Goal: Task Accomplishment & Management: Manage account settings

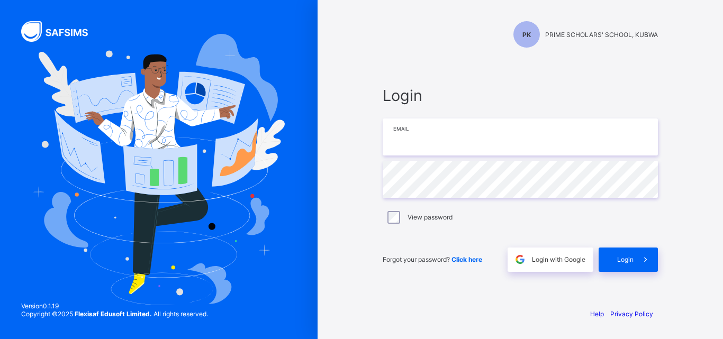
type input "**********"
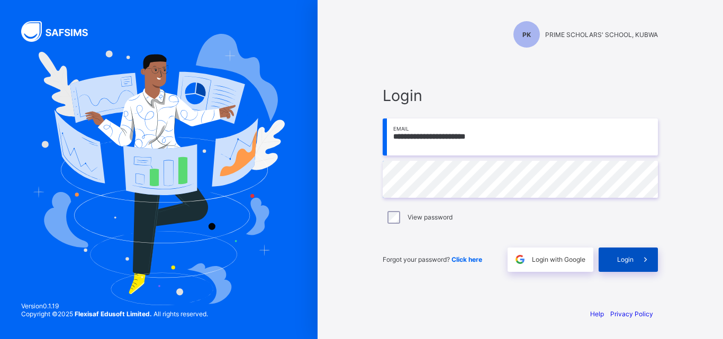
click at [626, 259] on span "Login" at bounding box center [625, 260] width 16 height 8
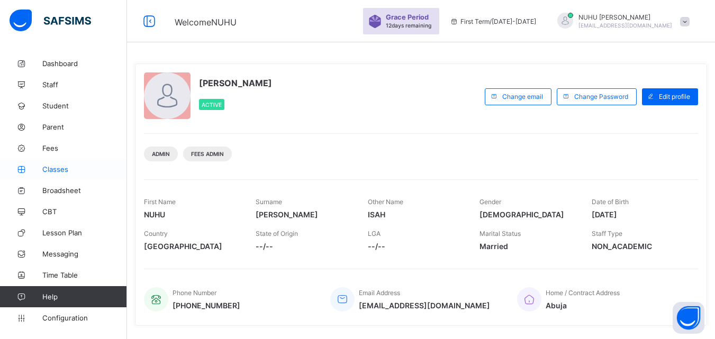
click at [48, 167] on span "Classes" at bounding box center [84, 169] width 85 height 8
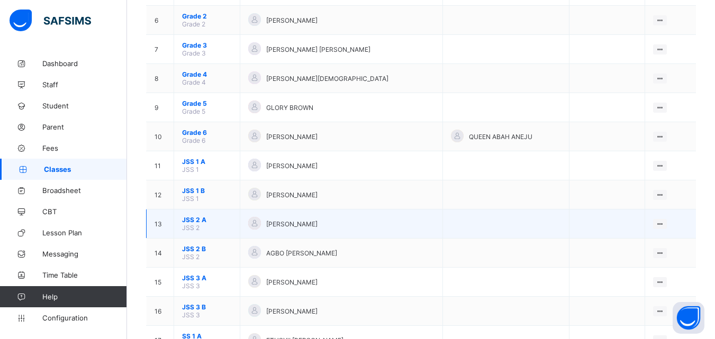
scroll to position [265, 0]
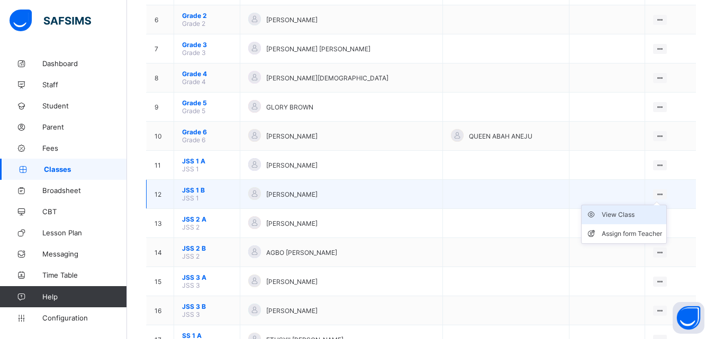
click at [642, 214] on div "View Class" at bounding box center [632, 215] width 60 height 11
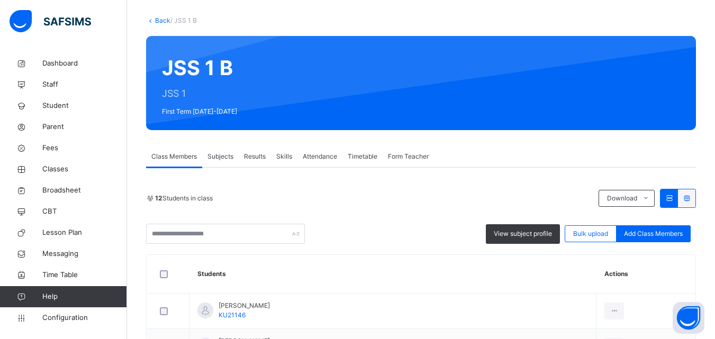
scroll to position [212, 0]
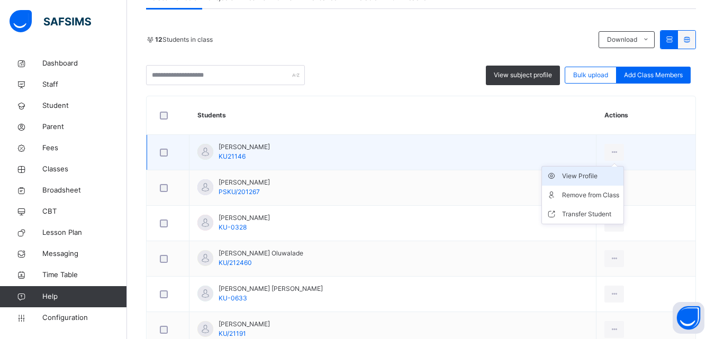
click at [596, 177] on div "View Profile" at bounding box center [590, 176] width 57 height 11
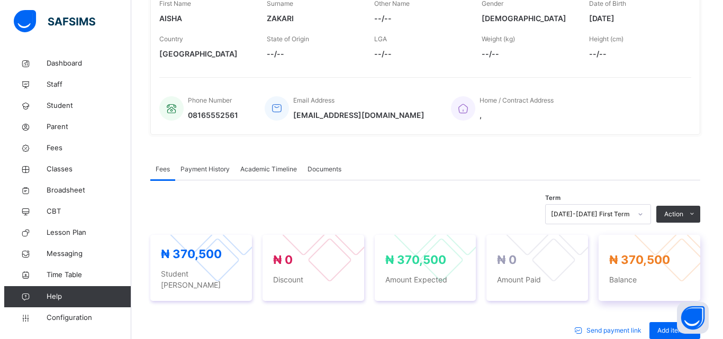
scroll to position [212, 0]
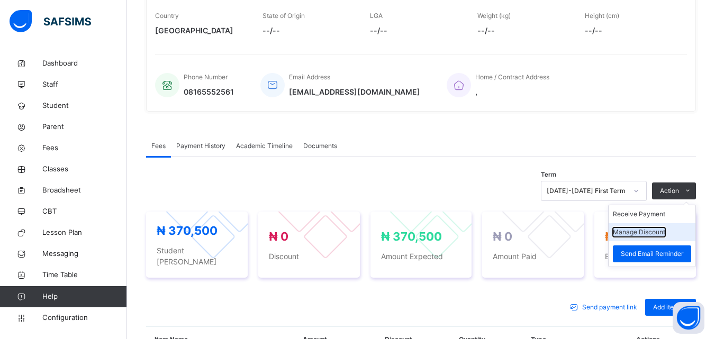
click at [663, 233] on button "Manage Discount" at bounding box center [639, 233] width 52 height 10
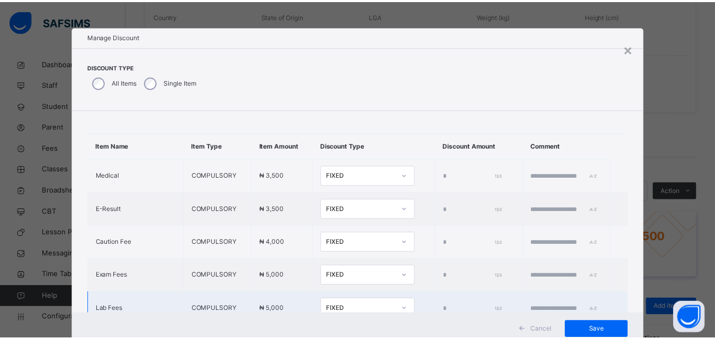
scroll to position [0, 0]
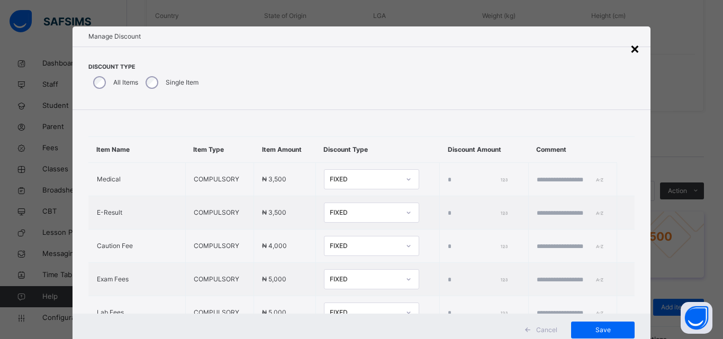
click at [637, 52] on div "×" at bounding box center [635, 48] width 10 height 22
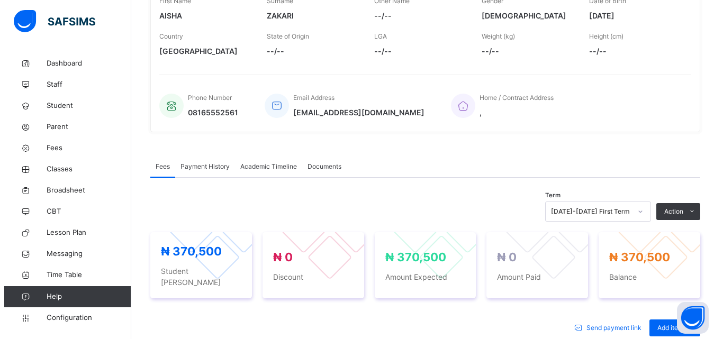
scroll to position [212, 0]
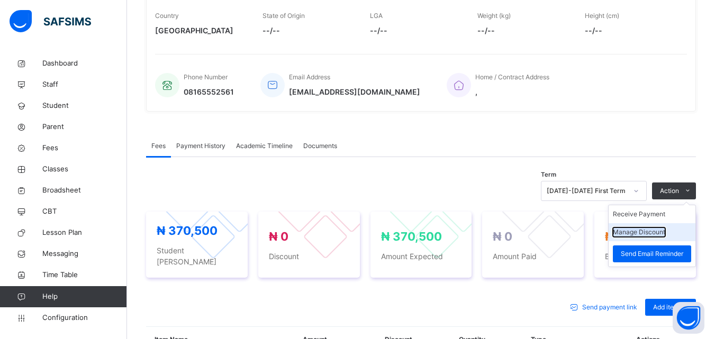
click at [655, 230] on button "Manage Discount" at bounding box center [639, 233] width 52 height 10
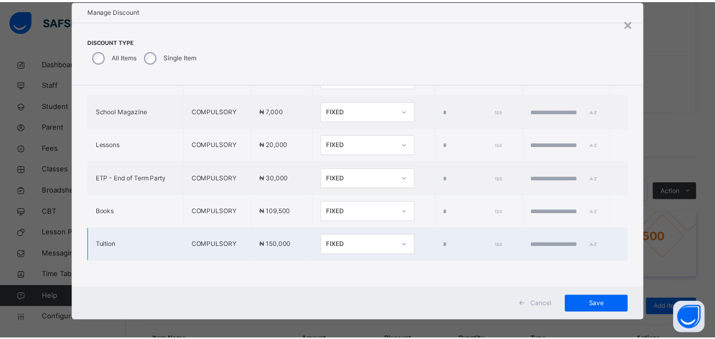
scroll to position [34, 0]
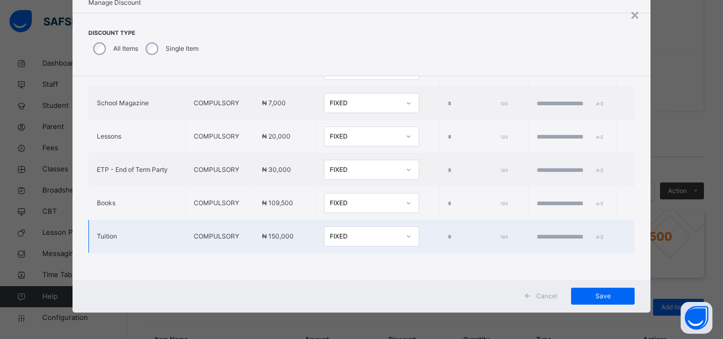
click at [400, 228] on div at bounding box center [409, 236] width 18 height 17
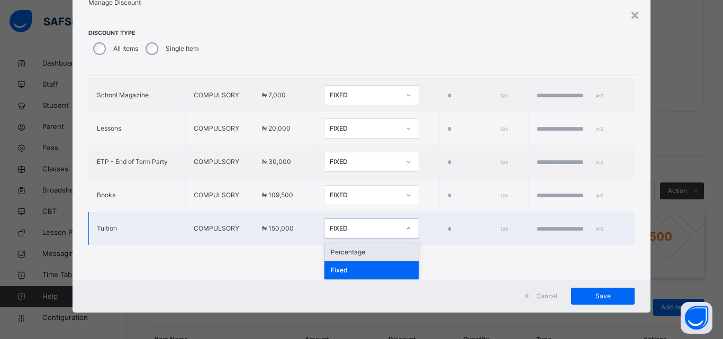
click at [346, 254] on div "Percentage" at bounding box center [371, 252] width 94 height 18
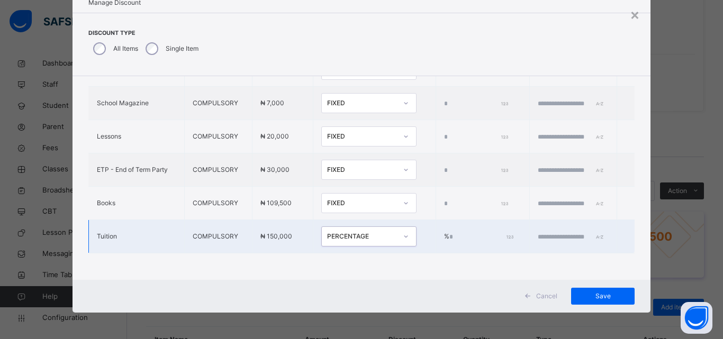
click at [449, 232] on input "*" at bounding box center [480, 237] width 62 height 10
type input "***"
click at [546, 232] on input "text" at bounding box center [570, 237] width 64 height 10
type input "**********"
click at [589, 292] on span "Save" at bounding box center [603, 297] width 48 height 10
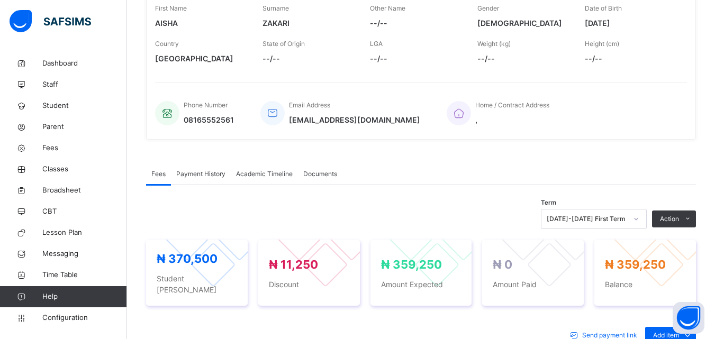
scroll to position [53, 0]
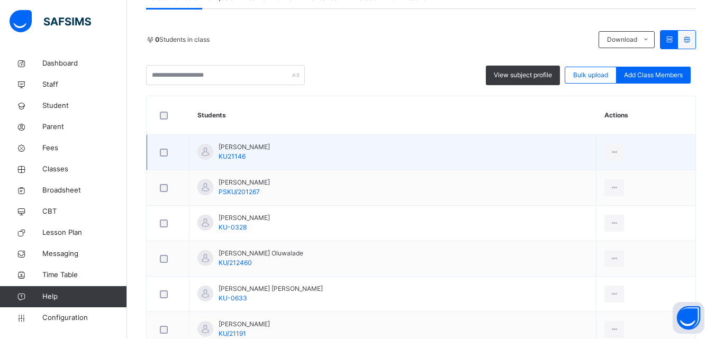
scroll to position [159, 0]
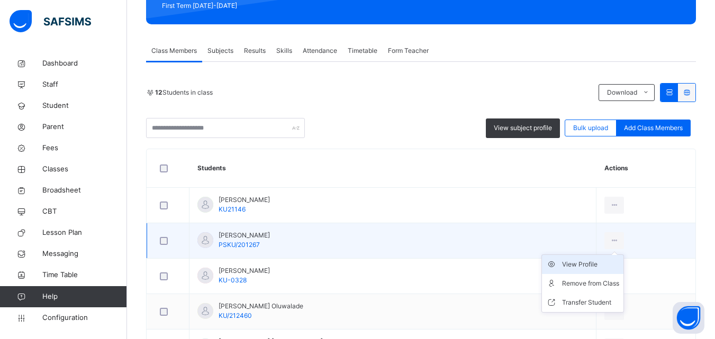
click at [598, 267] on div "View Profile" at bounding box center [590, 264] width 57 height 11
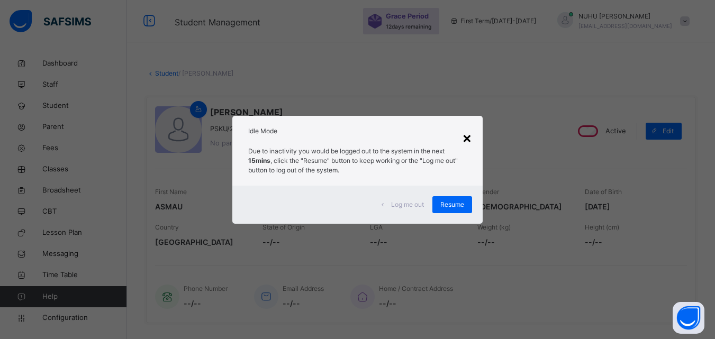
click at [468, 142] on div "×" at bounding box center [467, 137] width 10 height 22
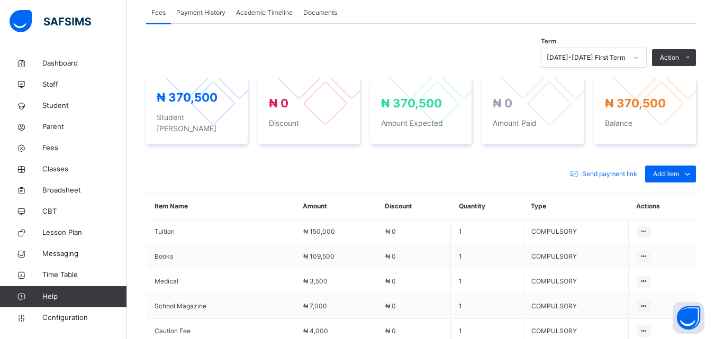
scroll to position [318, 0]
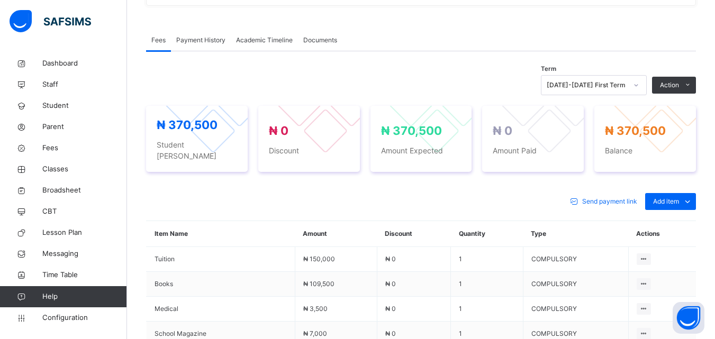
click at [681, 165] on div "₦ 370,500 Student Bill ₦ 0 Discount ₦ 370,500 Amount Expected ₦ 0 Amount Paid ₦…" at bounding box center [421, 138] width 550 height 87
click at [679, 197] on span "Add item" at bounding box center [666, 202] width 26 height 10
click at [684, 239] on div "Special bill" at bounding box center [670, 244] width 42 height 11
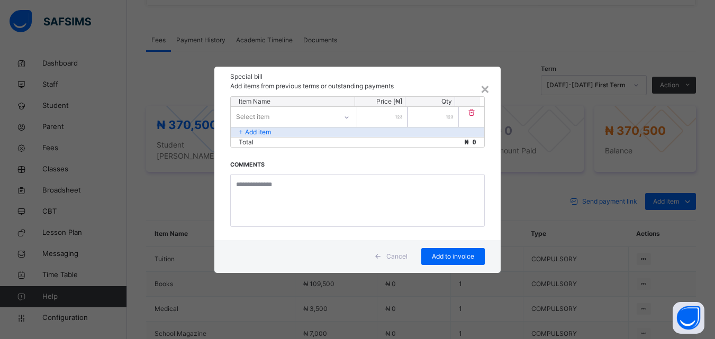
click at [294, 114] on div "Select item" at bounding box center [284, 116] width 106 height 16
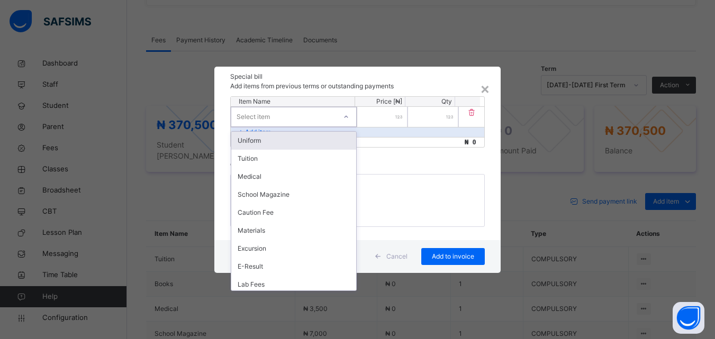
click at [279, 137] on div "Uniform" at bounding box center [293, 141] width 125 height 18
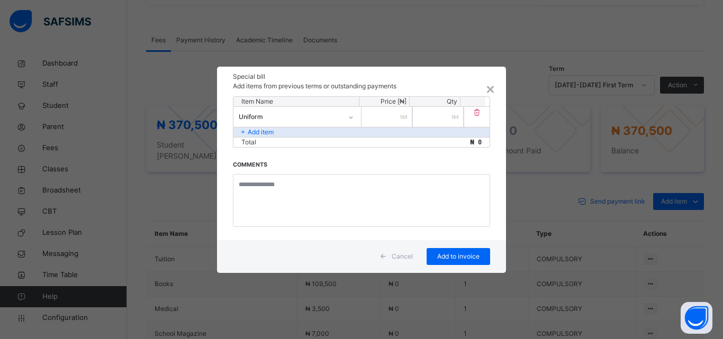
click at [389, 116] on input "number" at bounding box center [386, 117] width 51 height 20
type input "******"
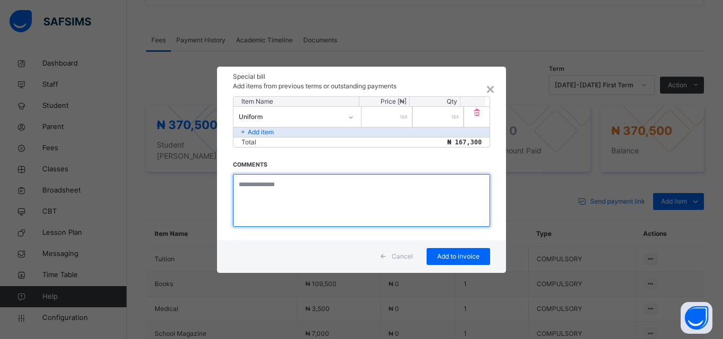
drag, startPoint x: 339, startPoint y: 195, endPoint x: 345, endPoint y: 187, distance: 9.4
click at [338, 194] on textarea at bounding box center [361, 200] width 257 height 53
type textarea "**********"
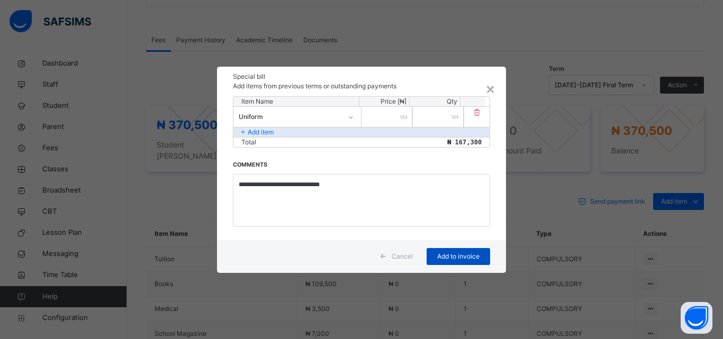
click at [442, 257] on span "Add to invoice" at bounding box center [459, 257] width 48 height 10
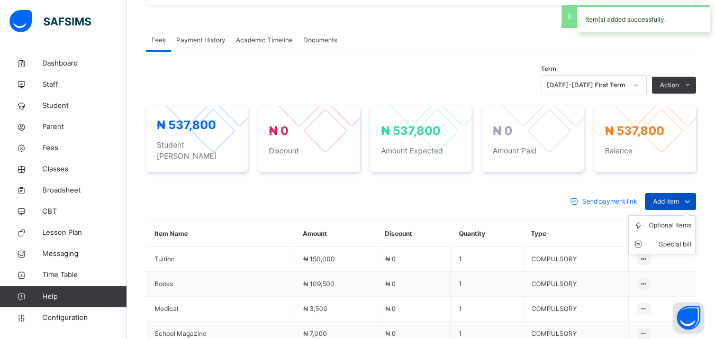
click at [666, 197] on span "Add item" at bounding box center [666, 202] width 26 height 10
click at [680, 239] on div "Special bill" at bounding box center [670, 244] width 42 height 11
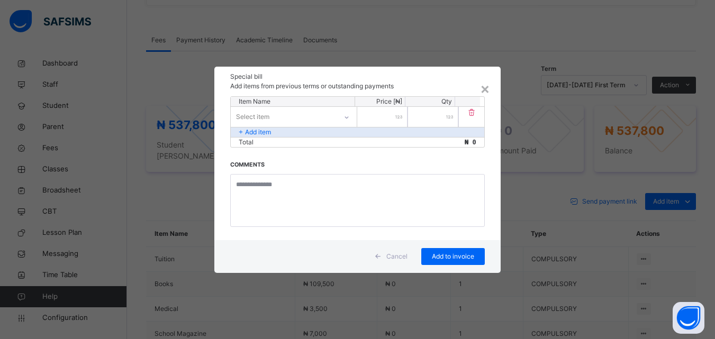
click at [346, 118] on icon at bounding box center [346, 117] width 6 height 11
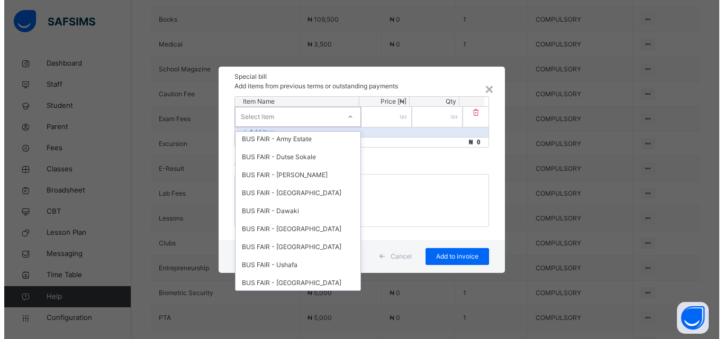
scroll to position [489, 0]
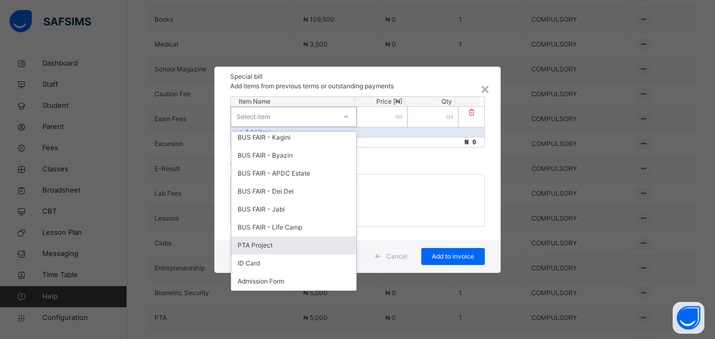
click at [287, 244] on div "PTA Project" at bounding box center [293, 246] width 125 height 18
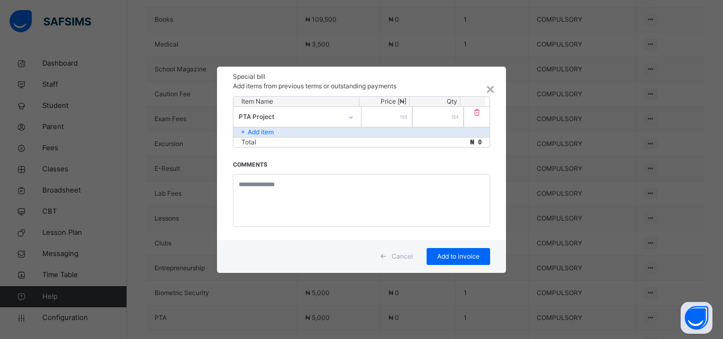
click at [397, 115] on input "number" at bounding box center [386, 117] width 51 height 20
type input "****"
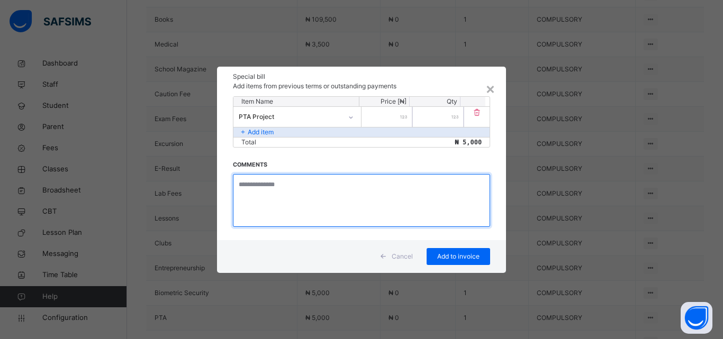
click at [300, 188] on textarea at bounding box center [361, 200] width 257 height 53
type textarea "**********"
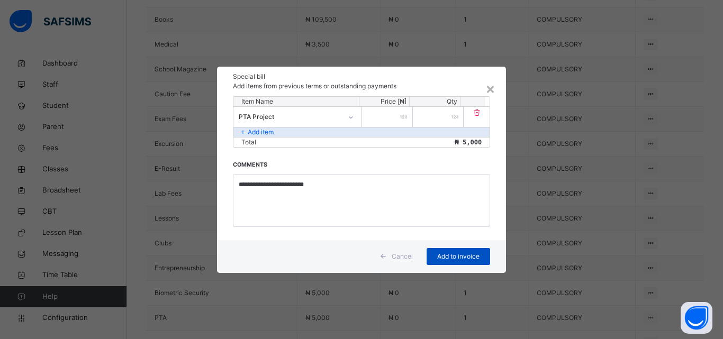
click at [449, 251] on div "Add to invoice" at bounding box center [459, 256] width 64 height 17
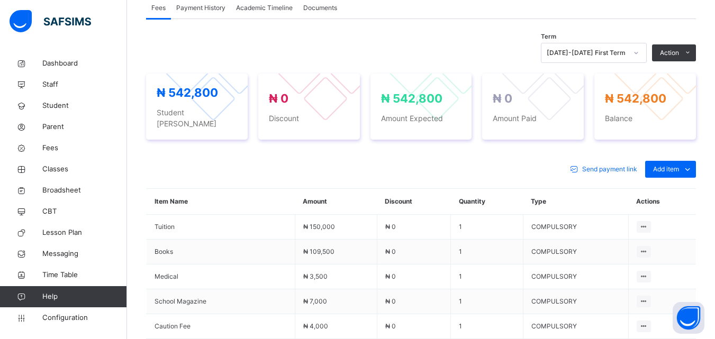
scroll to position [297, 0]
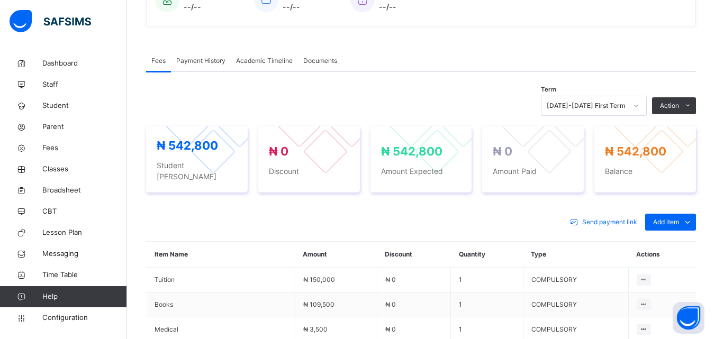
click at [0, 0] on div "Special bill" at bounding box center [0, 0] width 0 height 0
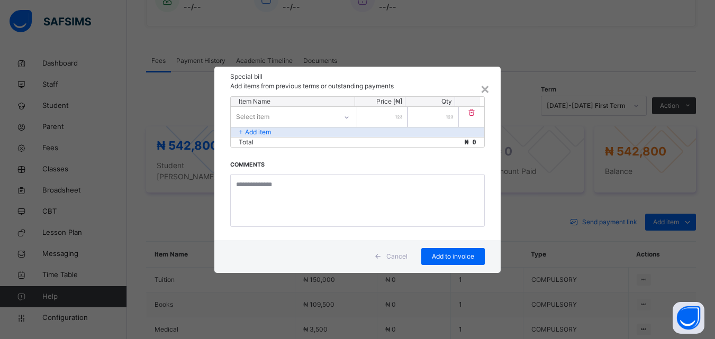
click at [291, 116] on div "Select item" at bounding box center [284, 116] width 106 height 16
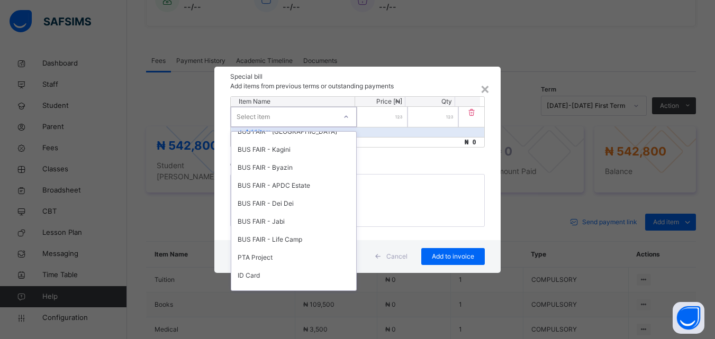
scroll to position [489, 0]
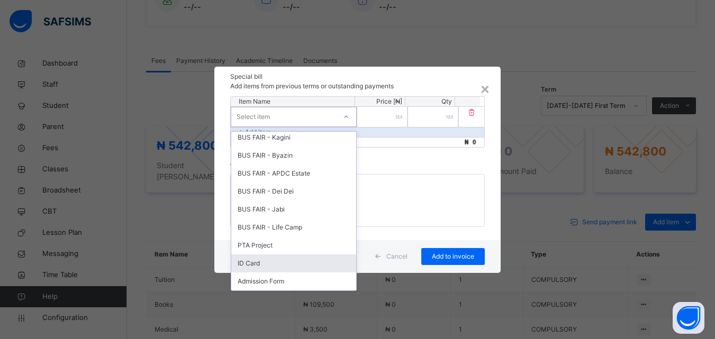
click at [275, 264] on div "ID Card" at bounding box center [293, 264] width 125 height 18
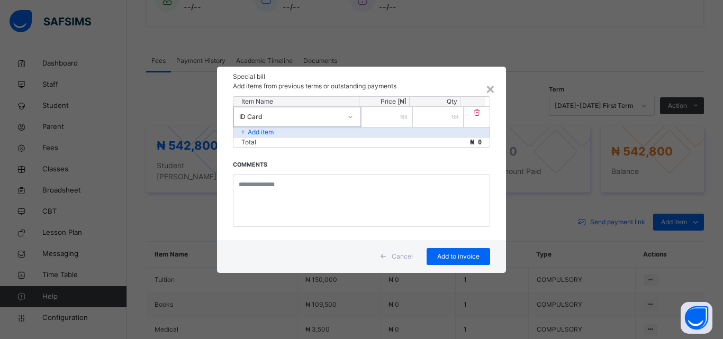
click at [398, 123] on input "number" at bounding box center [386, 117] width 51 height 20
type input "****"
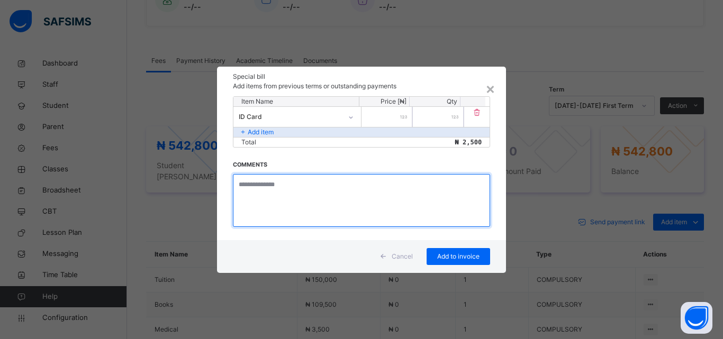
click at [271, 194] on textarea at bounding box center [361, 200] width 257 height 53
type textarea "**********"
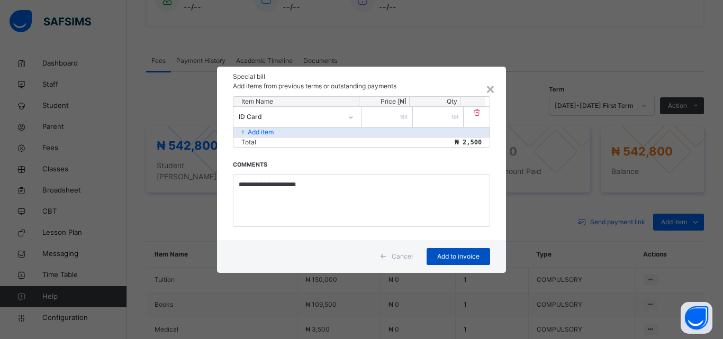
click at [456, 259] on span "Add to invoice" at bounding box center [459, 257] width 48 height 10
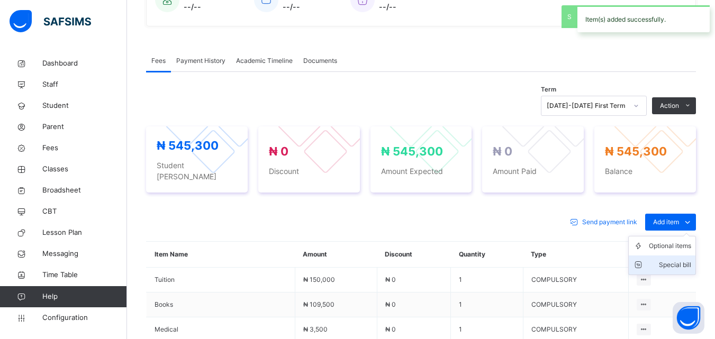
click at [671, 260] on div "Special bill" at bounding box center [670, 265] width 42 height 11
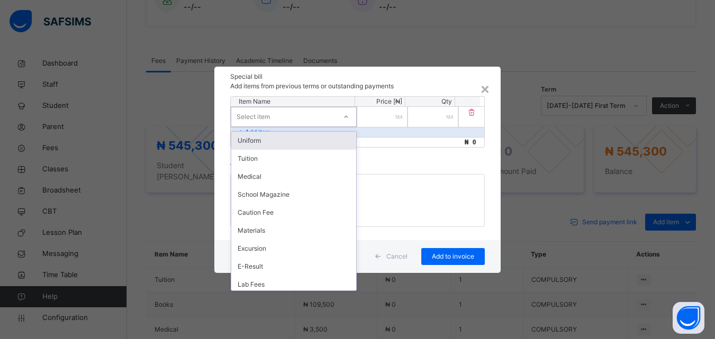
click at [340, 115] on div at bounding box center [346, 116] width 18 height 17
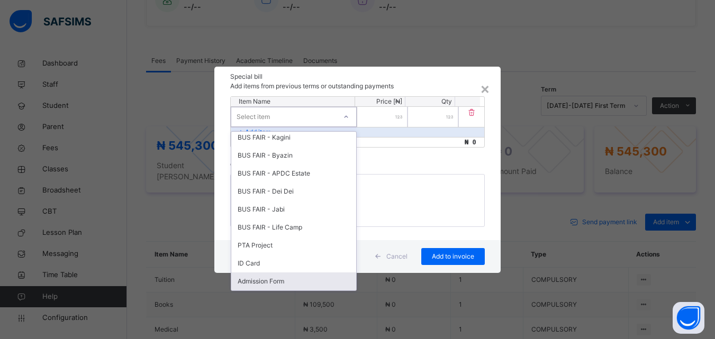
click at [302, 280] on div "Admission Form" at bounding box center [293, 282] width 125 height 18
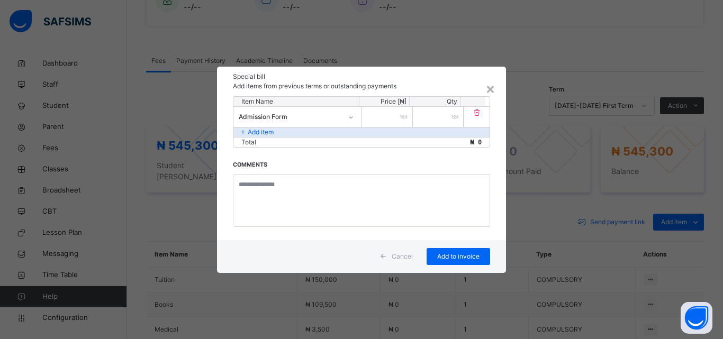
click at [377, 114] on input "number" at bounding box center [386, 117] width 51 height 20
type input "*****"
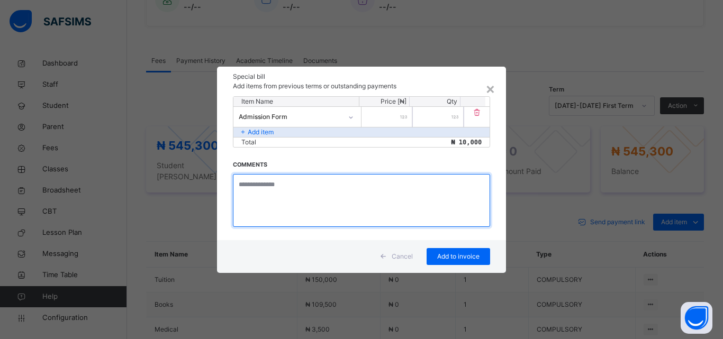
click at [284, 187] on textarea at bounding box center [361, 200] width 257 height 53
type textarea "**********"
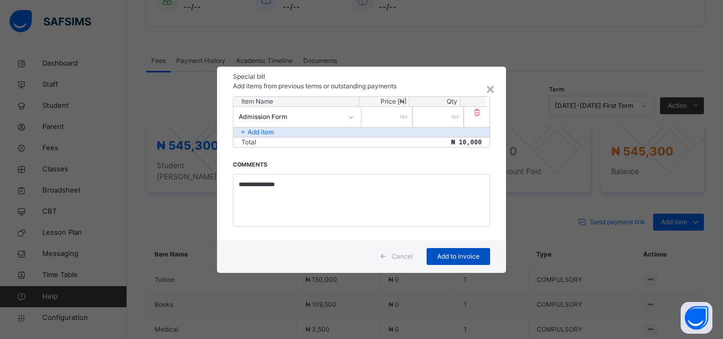
click at [445, 260] on span "Add to invoice" at bounding box center [459, 257] width 48 height 10
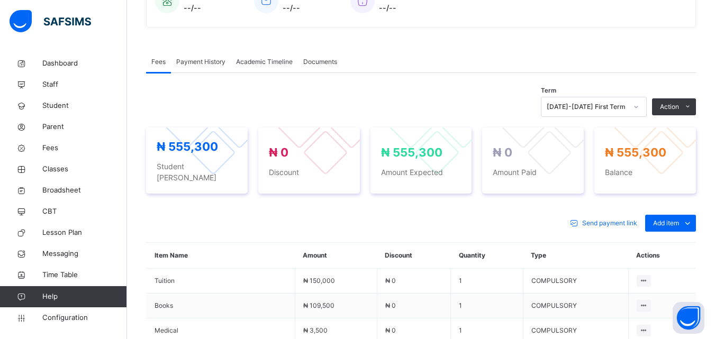
scroll to position [297, 0]
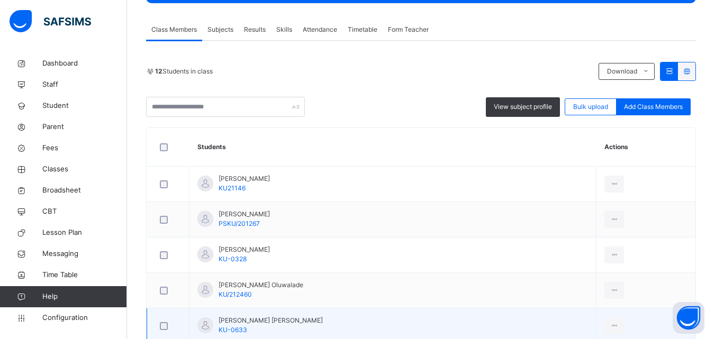
scroll to position [212, 0]
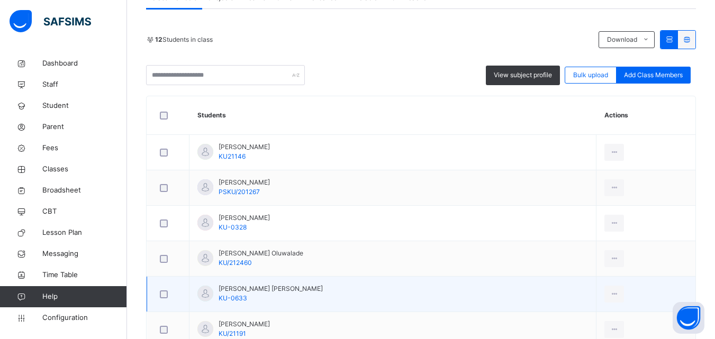
drag, startPoint x: 47, startPoint y: 343, endPoint x: 433, endPoint y: 296, distance: 389.1
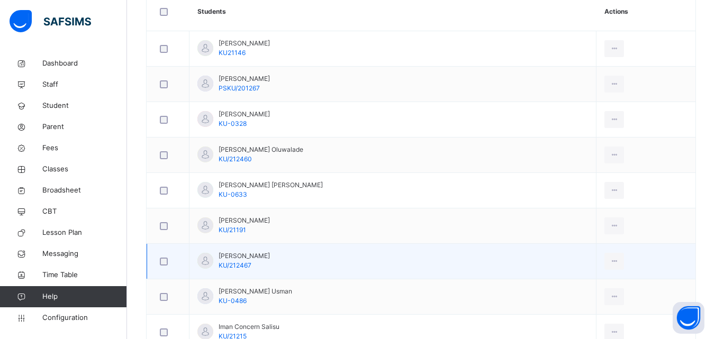
scroll to position [318, 0]
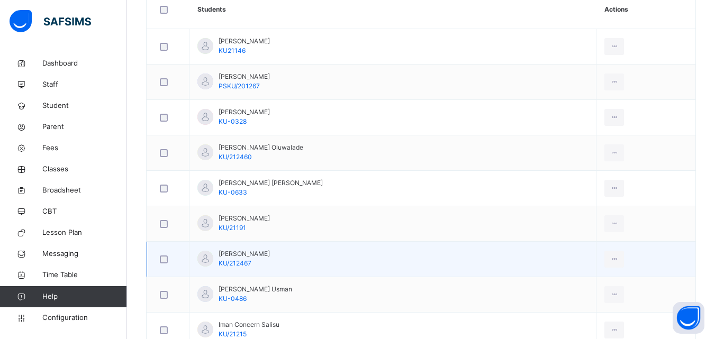
drag, startPoint x: 354, startPoint y: 276, endPoint x: 296, endPoint y: 275, distance: 57.7
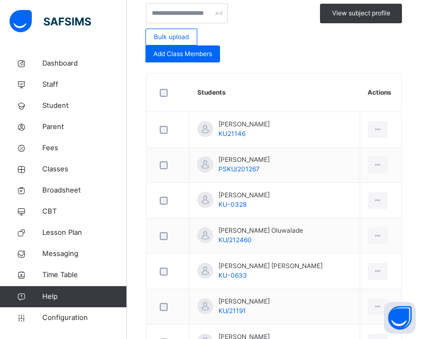
click at [310, 54] on div "View subject profile Bulk upload Add Class Members" at bounding box center [274, 32] width 256 height 59
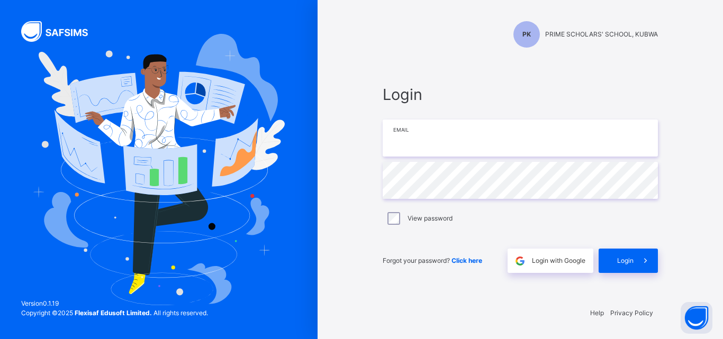
type input "**********"
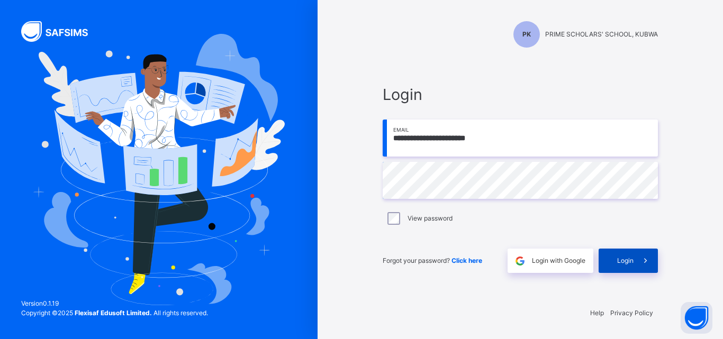
click at [631, 260] on span "Login" at bounding box center [625, 261] width 16 height 10
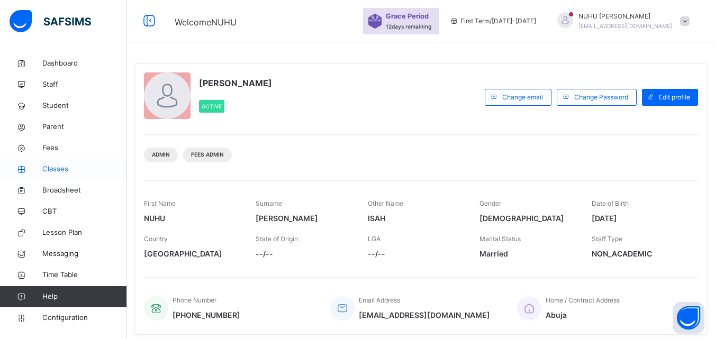
click at [53, 167] on span "Classes" at bounding box center [84, 169] width 85 height 11
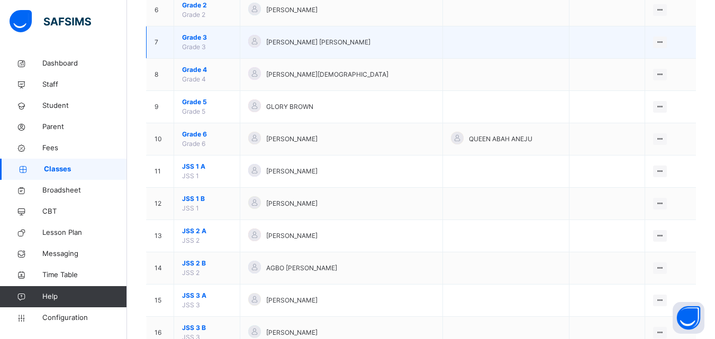
scroll to position [423, 0]
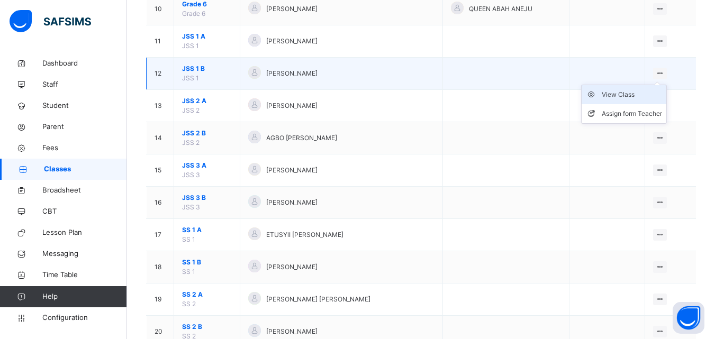
click at [638, 94] on div "View Class" at bounding box center [632, 94] width 60 height 11
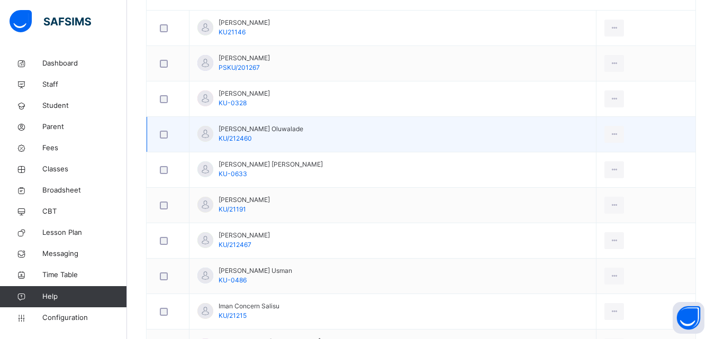
scroll to position [318, 0]
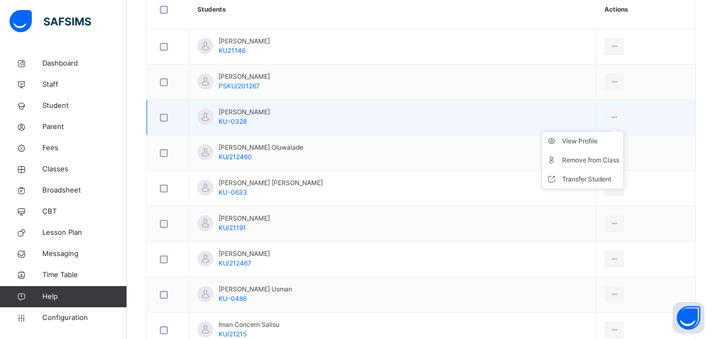
click at [596, 134] on ul "View Profile Remove from Class Transfer Student" at bounding box center [582, 160] width 83 height 58
click at [595, 142] on div "View Profile" at bounding box center [590, 141] width 57 height 11
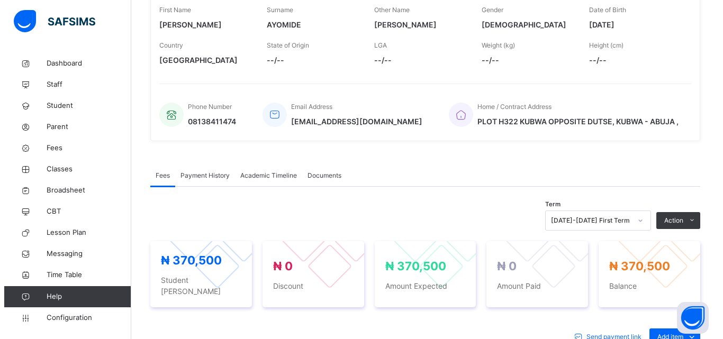
scroll to position [159, 0]
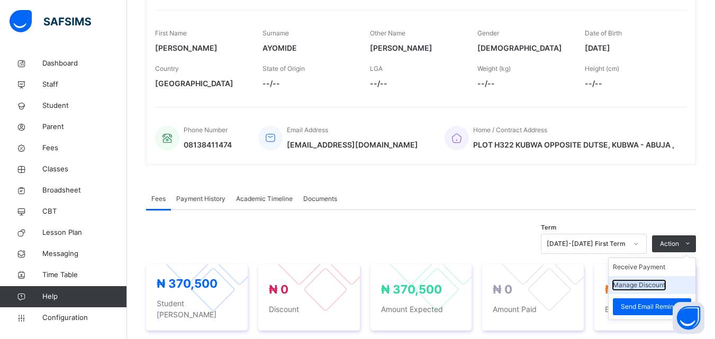
click at [654, 287] on button "Manage Discount" at bounding box center [639, 285] width 52 height 10
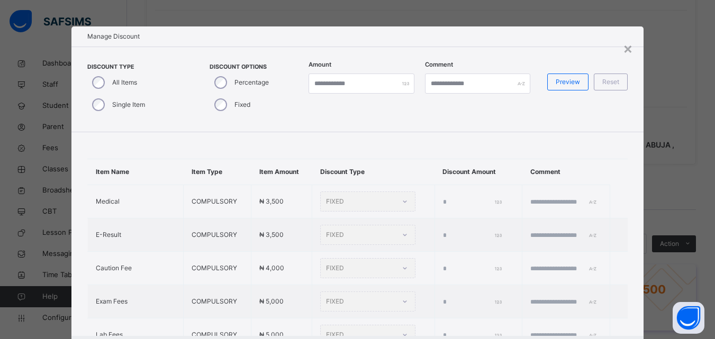
type input "*"
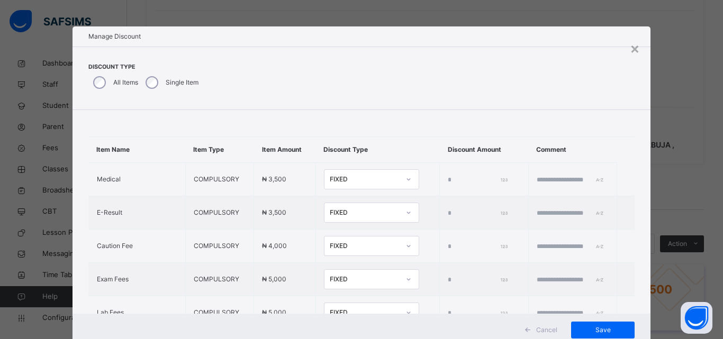
click at [97, 107] on div "Discount Type All Items Single Item" at bounding box center [362, 79] width 578 height 64
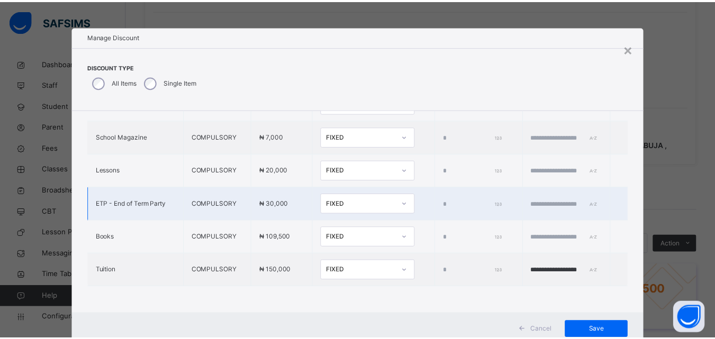
scroll to position [34, 0]
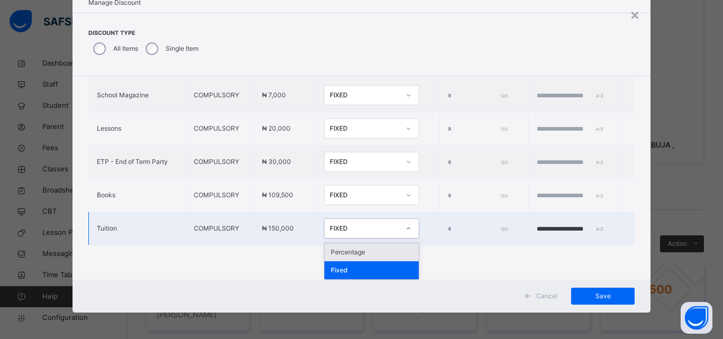
click at [344, 228] on div "FIXED" at bounding box center [365, 229] width 70 height 10
drag, startPoint x: 338, startPoint y: 254, endPoint x: 396, endPoint y: 222, distance: 66.3
click at [341, 254] on div "Percentage" at bounding box center [371, 252] width 94 height 18
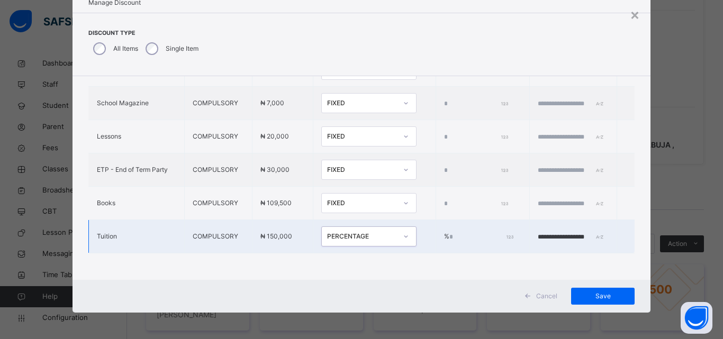
drag, startPoint x: 420, startPoint y: 230, endPoint x: 423, endPoint y: 225, distance: 5.7
click at [449, 232] on input "*" at bounding box center [480, 237] width 62 height 10
type input "***"
click at [595, 296] on span "Save" at bounding box center [603, 297] width 48 height 10
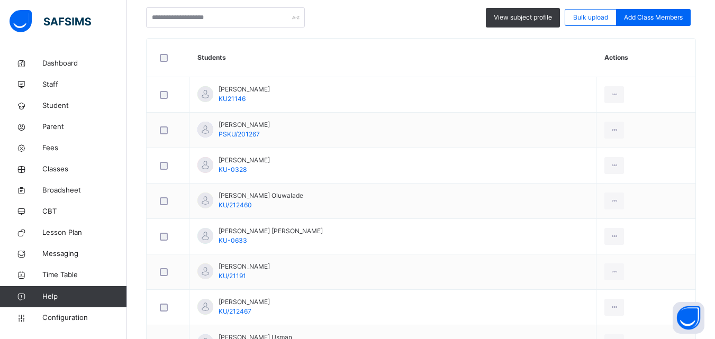
scroll to position [318, 0]
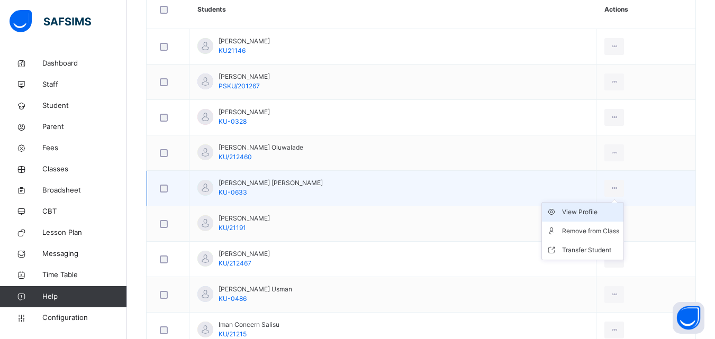
click at [587, 213] on div "View Profile" at bounding box center [590, 212] width 57 height 11
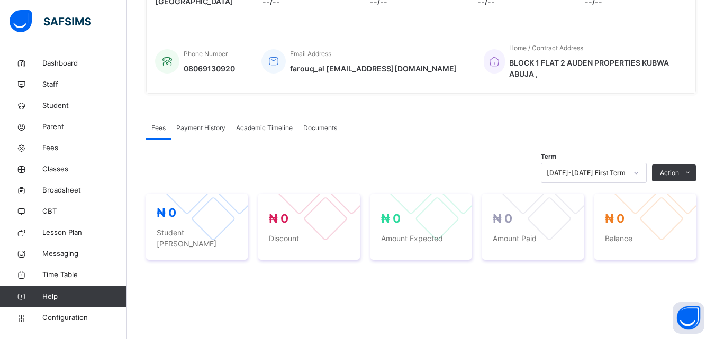
scroll to position [318, 0]
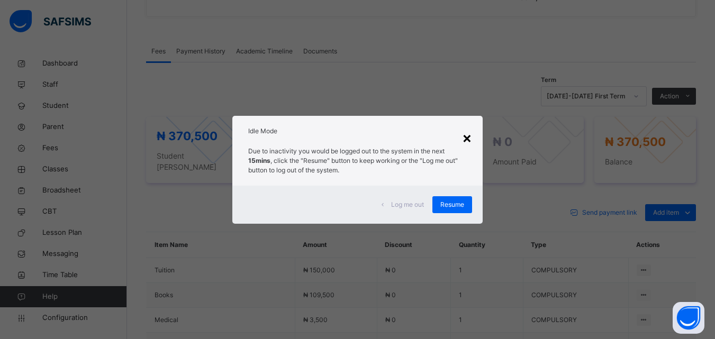
drag, startPoint x: 0, startPoint y: 330, endPoint x: 467, endPoint y: 129, distance: 508.3
click at [467, 128] on div "× Idle Mode Due to inactivity you would be logged out to the system in the next…" at bounding box center [357, 170] width 250 height 108
click at [472, 138] on div "×" at bounding box center [467, 137] width 10 height 22
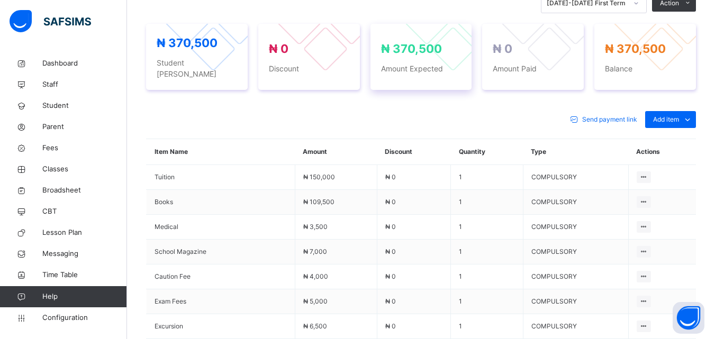
scroll to position [423, 0]
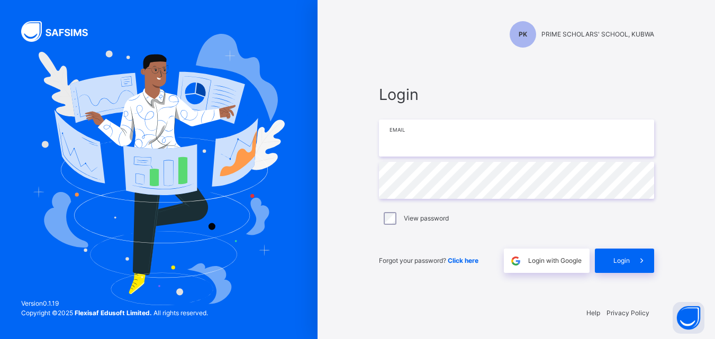
type input "**********"
